Goal: Find contact information: Find contact information

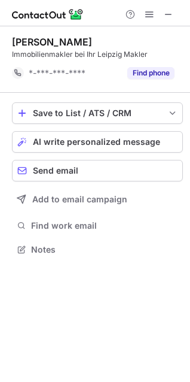
scroll to position [241, 190]
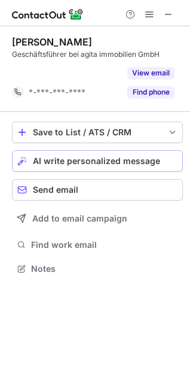
scroll to position [241, 190]
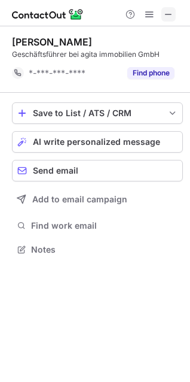
click at [168, 19] on span at bounding box center [169, 15] width 10 height 10
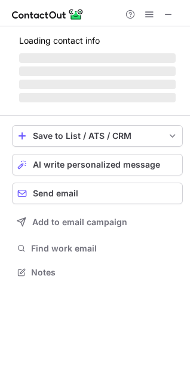
scroll to position [271, 190]
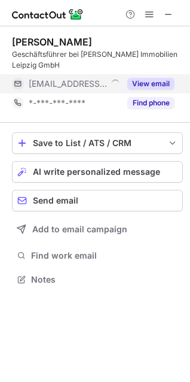
click at [153, 83] on button "View email" at bounding box center [150, 84] width 47 height 12
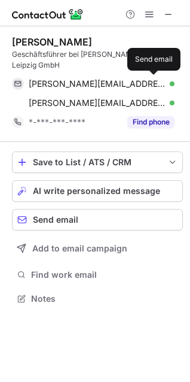
scroll to position [290, 190]
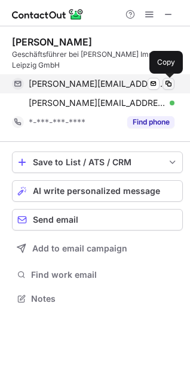
click at [167, 84] on span at bounding box center [169, 84] width 10 height 10
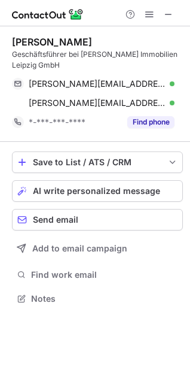
click at [23, 46] on div "Mathias Egemann" at bounding box center [52, 42] width 80 height 12
drag, startPoint x: 23, startPoint y: 46, endPoint x: 64, endPoint y: 46, distance: 40.7
click at [64, 46] on div "Mathias Egemann" at bounding box center [52, 42] width 80 height 12
copy div "Mathias Egemann"
click at [49, 55] on div "Geschäftsführer bei Dr. Krüger Immobilien Leipzig GmbH" at bounding box center [97, 60] width 171 height 22
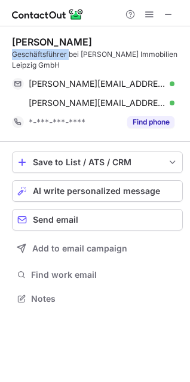
click at [49, 55] on div "Geschäftsführer bei Dr. Krüger Immobilien Leipzig GmbH" at bounding box center [97, 60] width 171 height 22
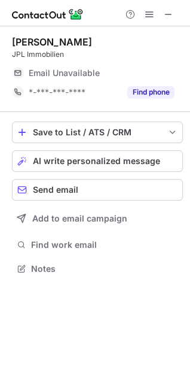
scroll to position [260, 190]
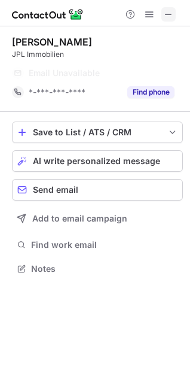
click at [172, 17] on span at bounding box center [169, 15] width 10 height 10
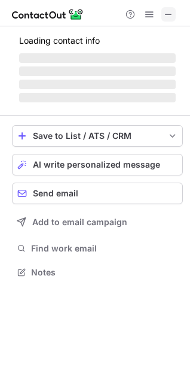
scroll to position [260, 190]
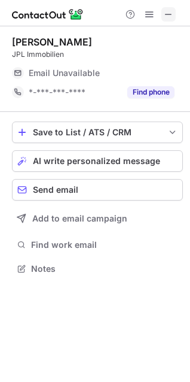
click at [168, 14] on span at bounding box center [169, 15] width 10 height 10
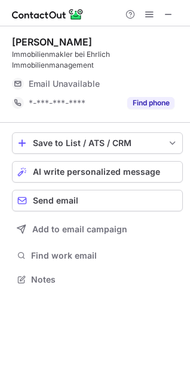
scroll to position [271, 190]
click at [166, 16] on span at bounding box center [169, 15] width 10 height 10
